Goal: Task Accomplishment & Management: Manage account settings

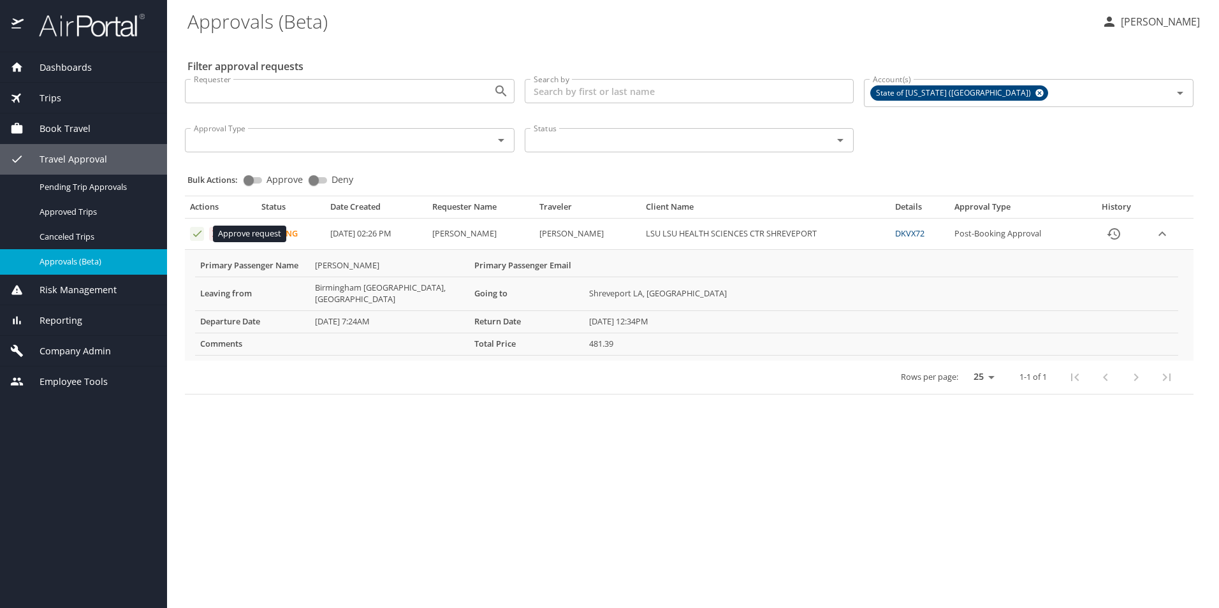
click at [196, 233] on icon "Approval table" at bounding box center [197, 234] width 12 height 12
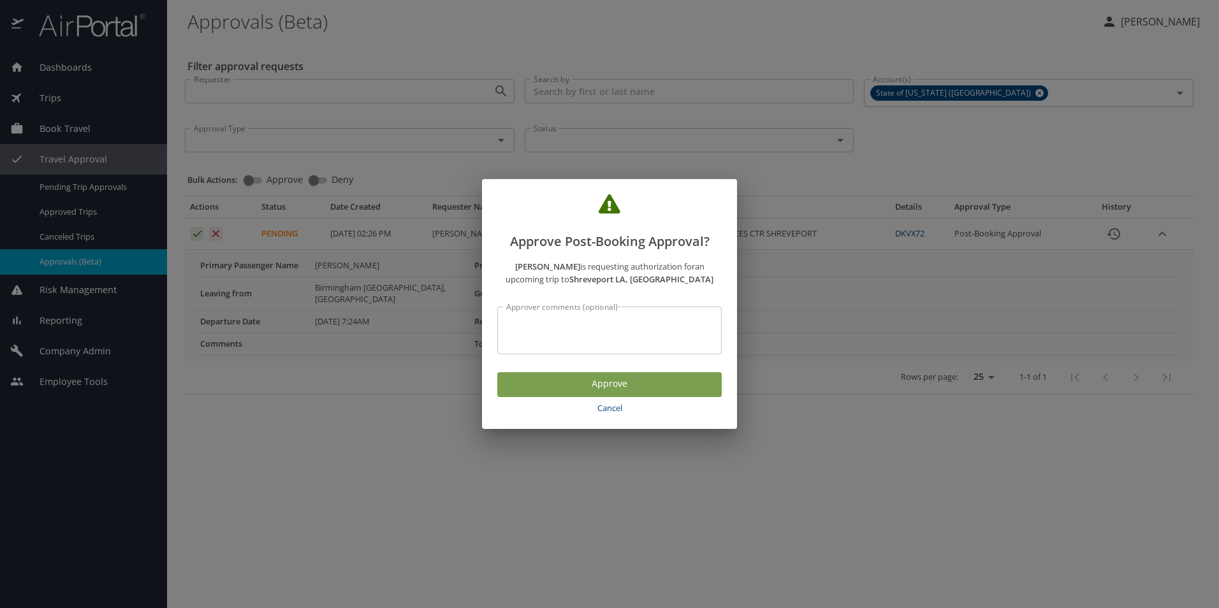
click at [566, 385] on span "Approve" at bounding box center [610, 384] width 204 height 16
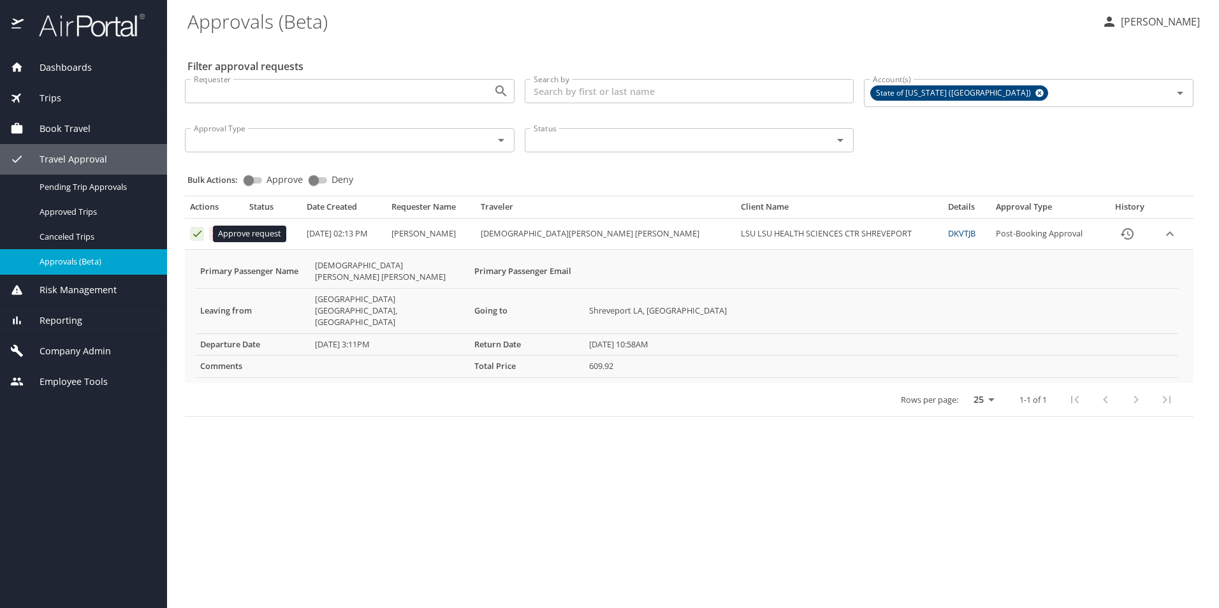
click at [195, 234] on icon "Approval table" at bounding box center [197, 234] width 12 height 12
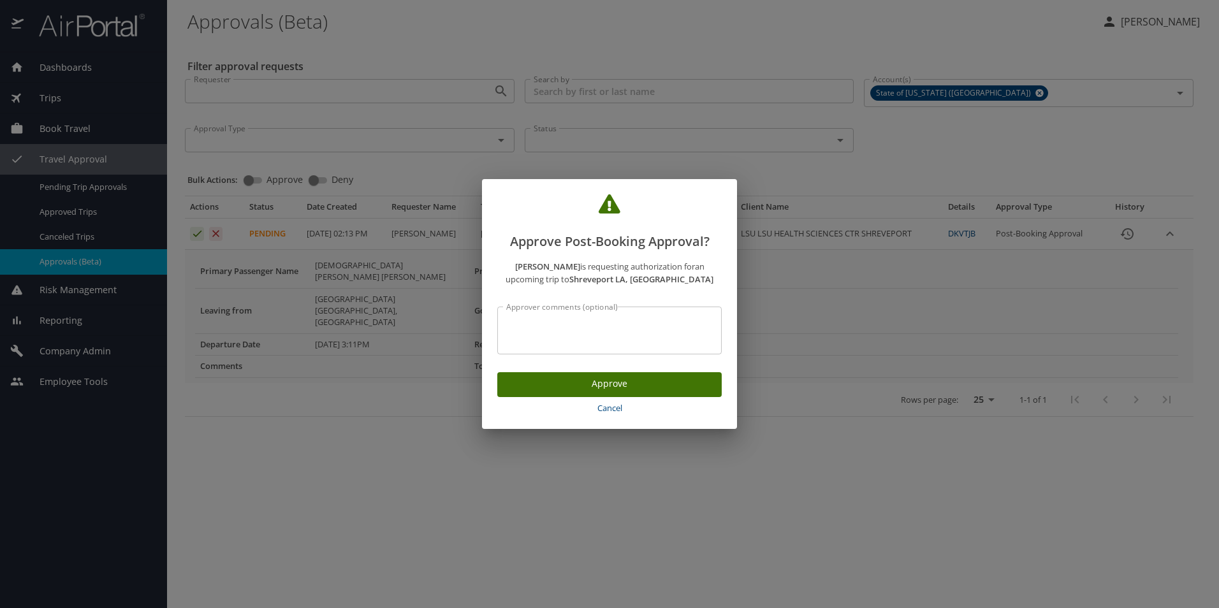
click at [580, 387] on span "Approve" at bounding box center [610, 384] width 204 height 16
